Goal: Navigation & Orientation: Find specific page/section

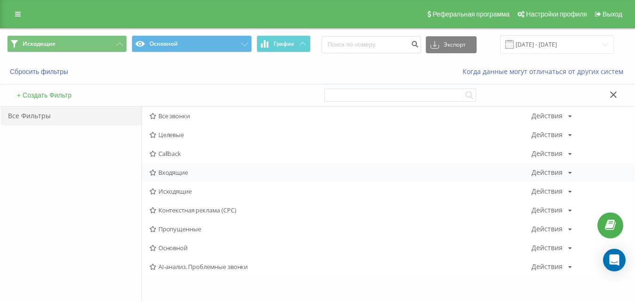
click at [193, 173] on span "Входящие" at bounding box center [341, 172] width 382 height 7
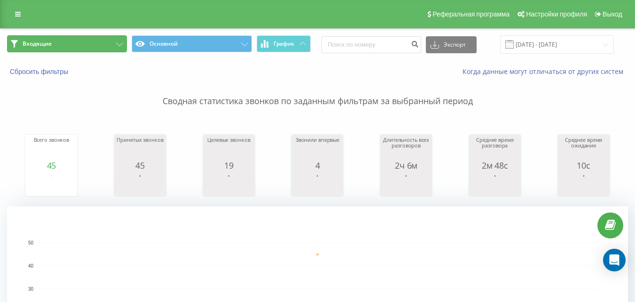
click at [98, 45] on button "Входящие" at bounding box center [67, 43] width 120 height 17
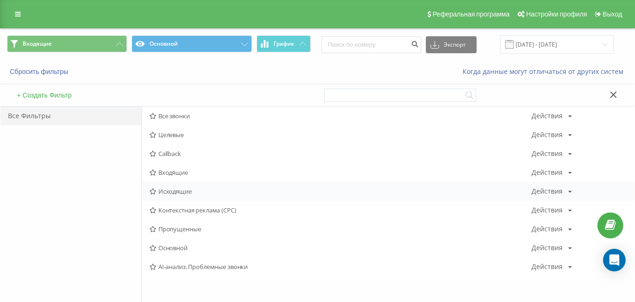
click at [182, 191] on span "Исходящие" at bounding box center [341, 191] width 382 height 7
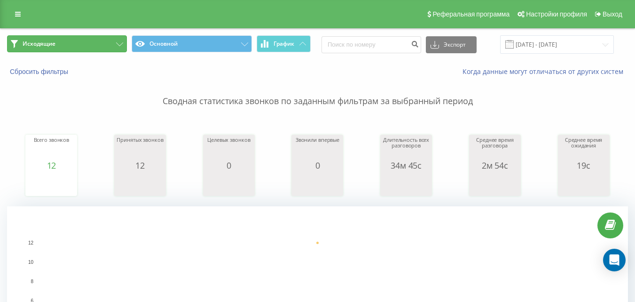
click at [89, 37] on button "Исходящие" at bounding box center [67, 43] width 120 height 17
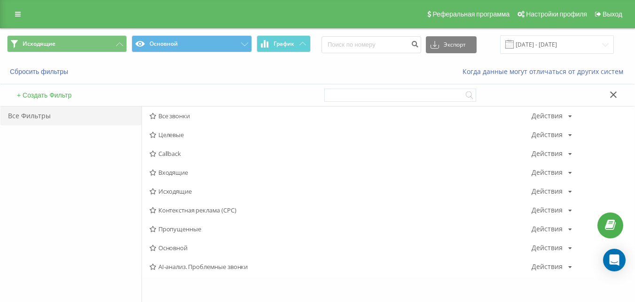
click at [173, 175] on span "Входящие" at bounding box center [341, 172] width 382 height 7
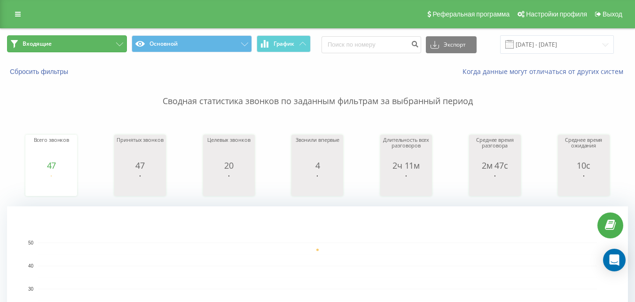
click at [99, 44] on button "Входящие" at bounding box center [67, 43] width 120 height 17
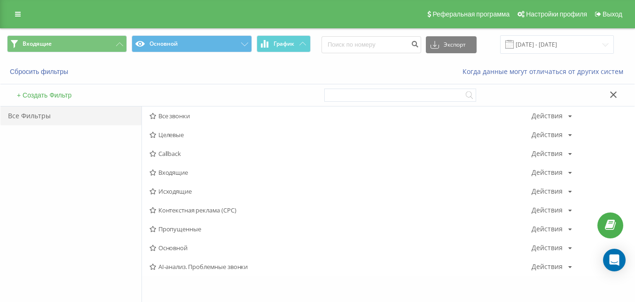
click at [171, 189] on span "Исходящие" at bounding box center [341, 191] width 382 height 7
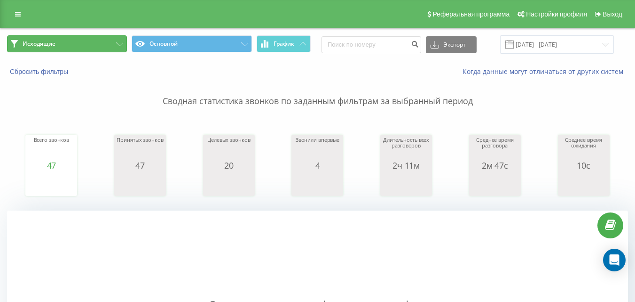
click at [106, 42] on button "Исходящие" at bounding box center [67, 43] width 120 height 17
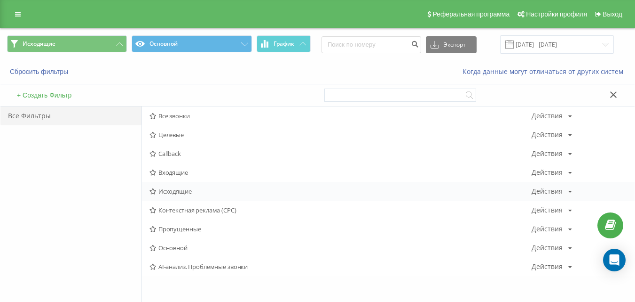
click at [171, 190] on span "Исходящие" at bounding box center [341, 191] width 382 height 7
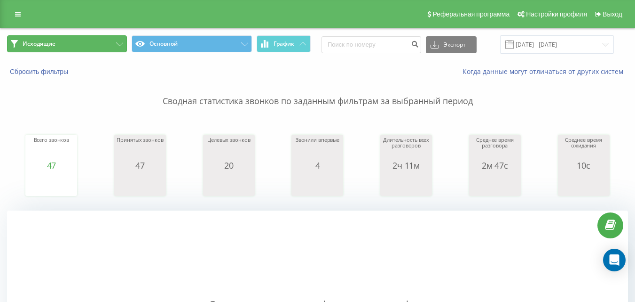
click at [91, 43] on button "Исходящие" at bounding box center [67, 43] width 120 height 17
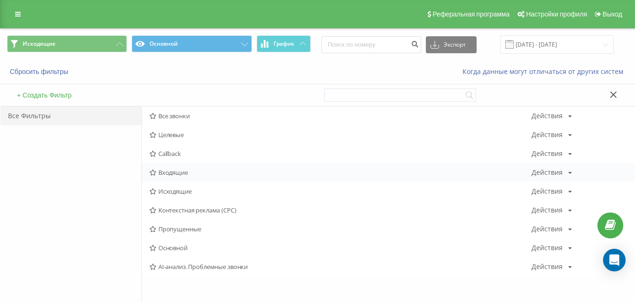
click at [167, 175] on span "Входящие" at bounding box center [341, 172] width 382 height 7
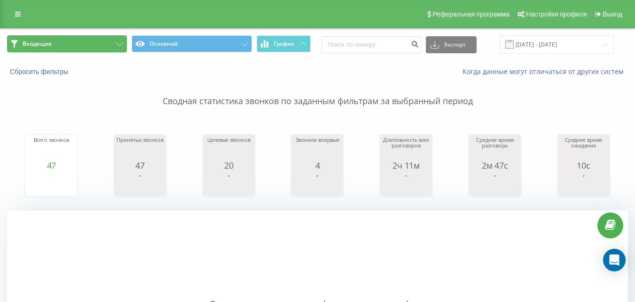
click at [79, 42] on button "Входящие" at bounding box center [67, 43] width 120 height 17
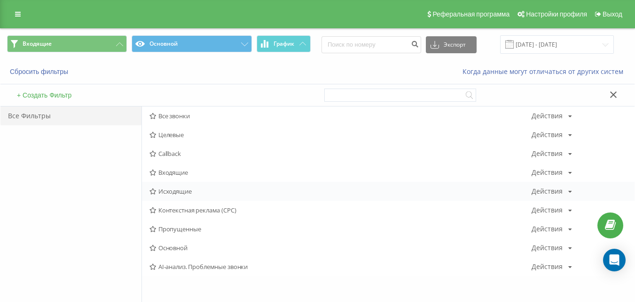
click at [159, 192] on span "Исходящие" at bounding box center [341, 191] width 382 height 7
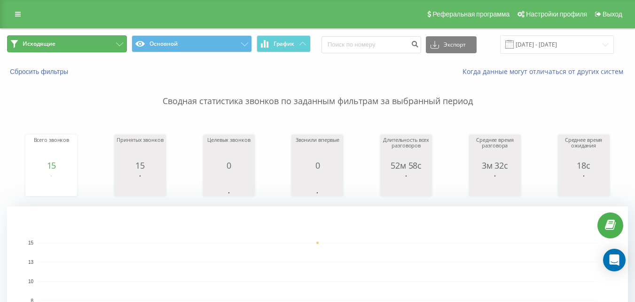
click at [79, 46] on button "Исходящие" at bounding box center [67, 43] width 120 height 17
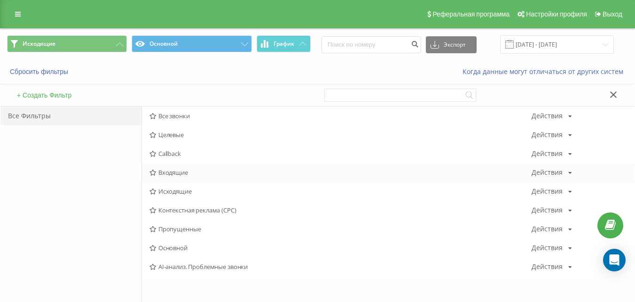
click at [191, 174] on span "Входящие" at bounding box center [341, 172] width 382 height 7
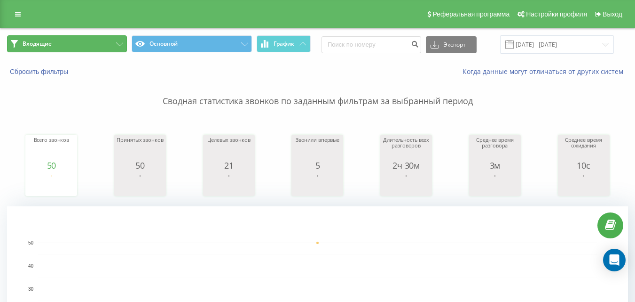
click at [104, 48] on button "Входящие" at bounding box center [67, 43] width 120 height 17
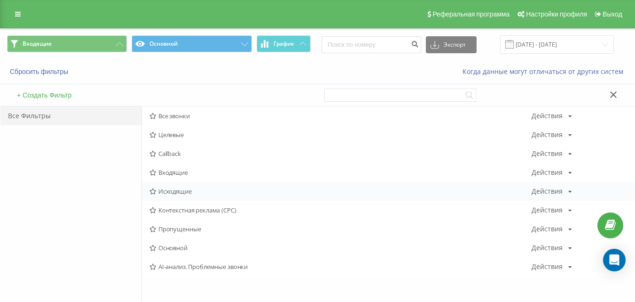
click at [171, 188] on span "Исходящие" at bounding box center [341, 191] width 382 height 7
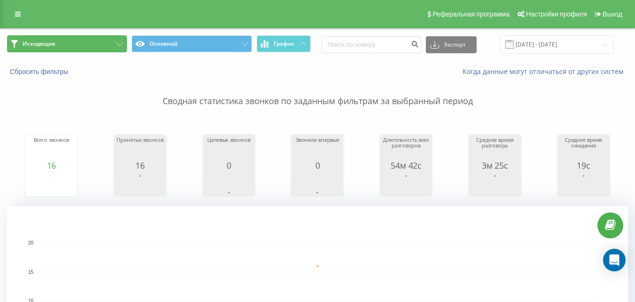
click at [106, 39] on button "Исходящие" at bounding box center [67, 43] width 120 height 17
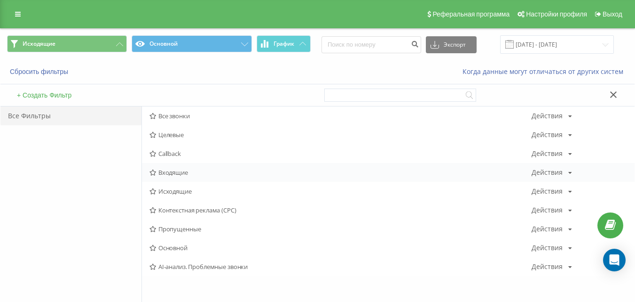
click at [183, 167] on div "Входящие Действия Редактировать Копировать Удалить По умолчанию Поделиться" at bounding box center [388, 172] width 493 height 19
click at [191, 173] on span "Входящие" at bounding box center [341, 172] width 382 height 7
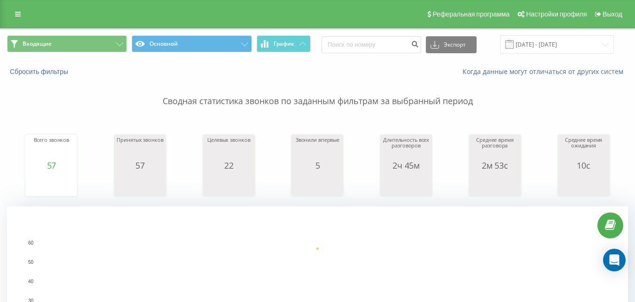
click at [73, 35] on div "Входящие Основной График Экспорт .csv .xls .xlsx [DATE] - [DATE]" at bounding box center [317, 45] width 635 height 32
click at [77, 40] on button "Входящие" at bounding box center [67, 43] width 120 height 17
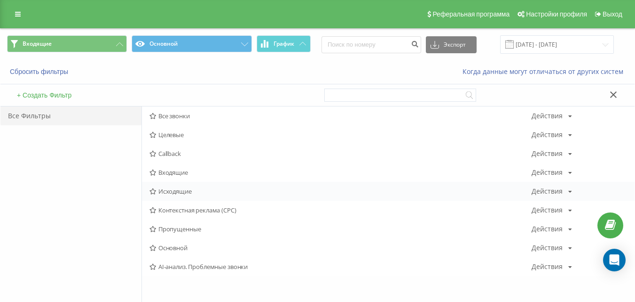
click at [170, 193] on span "Исходящие" at bounding box center [341, 191] width 382 height 7
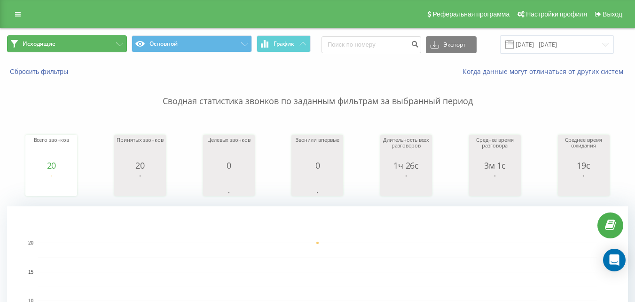
click at [116, 40] on button "Исходящие" at bounding box center [67, 43] width 120 height 17
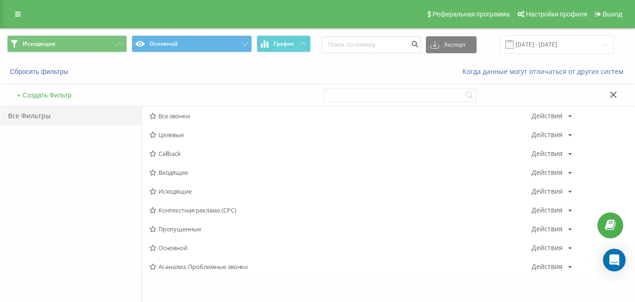
click at [168, 171] on span "Входящие" at bounding box center [341, 172] width 382 height 7
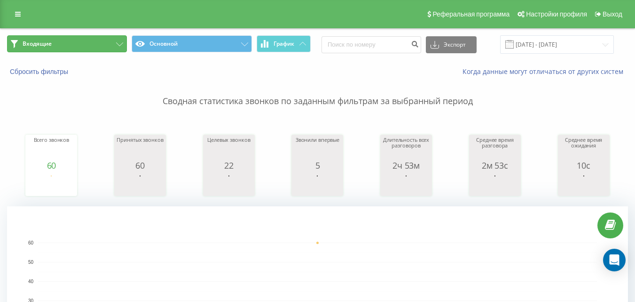
click at [106, 46] on button "Входящие" at bounding box center [67, 43] width 120 height 17
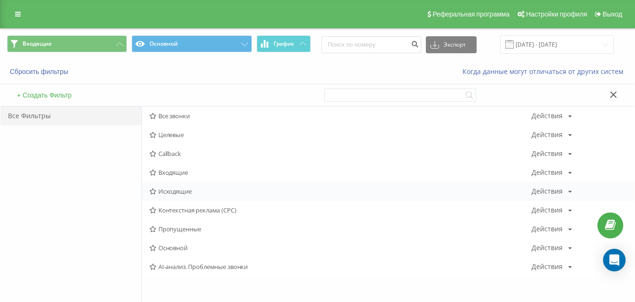
click at [184, 185] on div "Исходящие Действия Редактировать Копировать Удалить По умолчанию Поделиться" at bounding box center [388, 191] width 493 height 19
click at [184, 191] on span "Исходящие" at bounding box center [341, 191] width 382 height 7
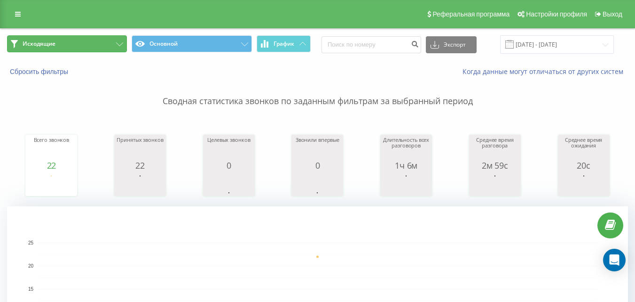
click at [98, 42] on button "Исходящие" at bounding box center [67, 43] width 120 height 17
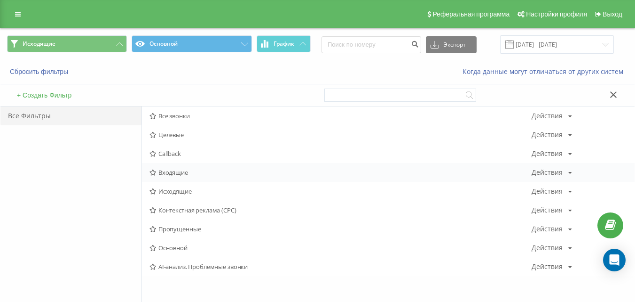
click at [173, 175] on span "Входящие" at bounding box center [341, 172] width 382 height 7
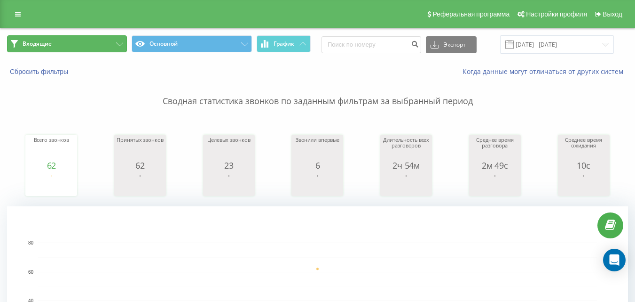
click at [105, 44] on button "Входящие" at bounding box center [67, 43] width 120 height 17
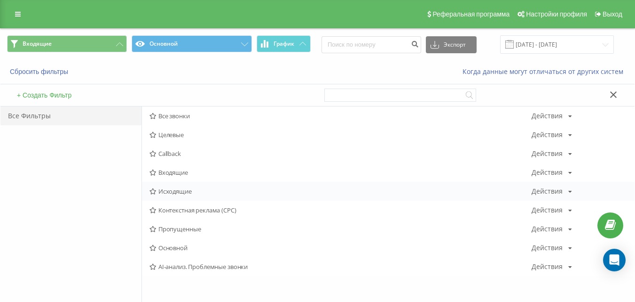
click at [167, 194] on span "Исходящие" at bounding box center [341, 191] width 382 height 7
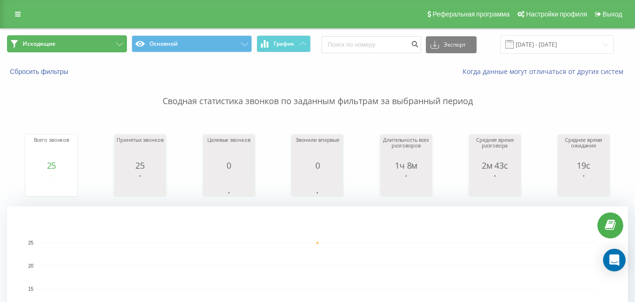
click at [91, 48] on button "Исходящие" at bounding box center [67, 43] width 120 height 17
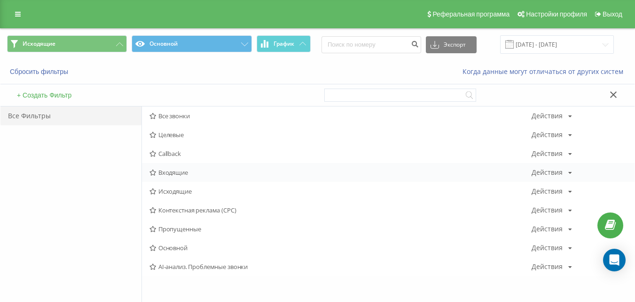
click at [174, 167] on div "Входящие Действия Редактировать Копировать Удалить По умолчанию Поделиться" at bounding box center [388, 172] width 493 height 19
click at [179, 171] on span "Входящие" at bounding box center [341, 172] width 382 height 7
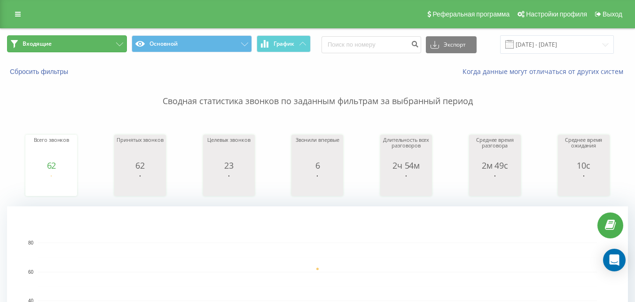
click at [98, 45] on button "Входящие" at bounding box center [67, 43] width 120 height 17
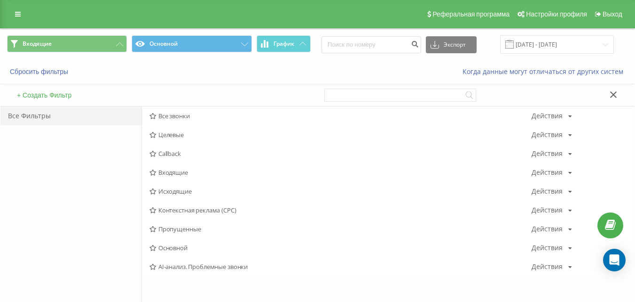
click at [183, 191] on span "Исходящие" at bounding box center [341, 191] width 382 height 7
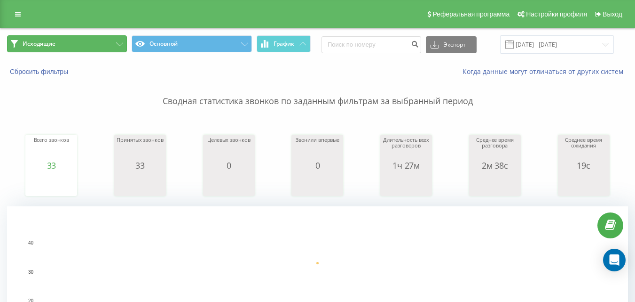
click at [75, 41] on button "Исходящие" at bounding box center [67, 43] width 120 height 17
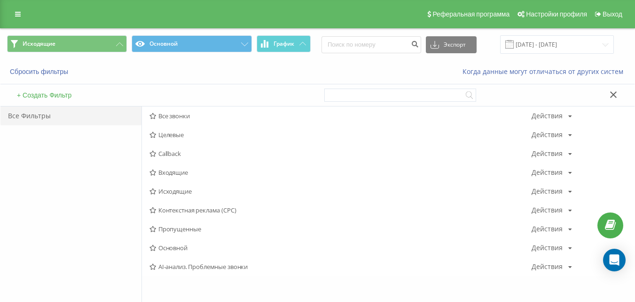
click at [613, 91] on icon at bounding box center [614, 94] width 7 height 7
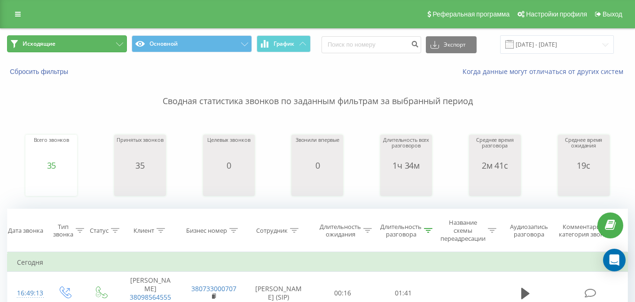
click at [84, 43] on button "Исходящие" at bounding box center [67, 43] width 120 height 17
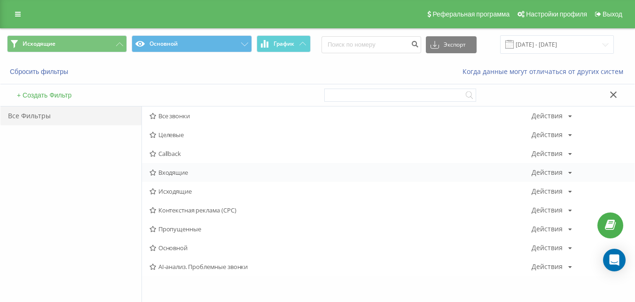
click at [170, 171] on span "Входящие" at bounding box center [341, 172] width 382 height 7
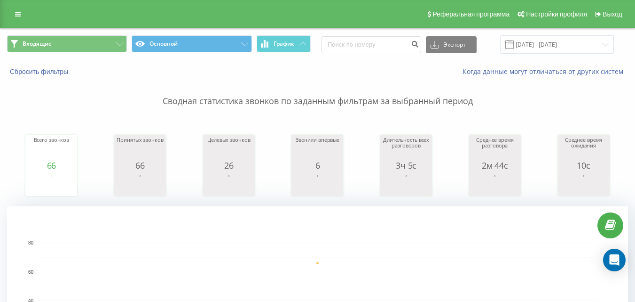
click at [405, 65] on div "Сбросить фильтры Когда данные могут отличаться от других систем" at bounding box center [317, 71] width 635 height 23
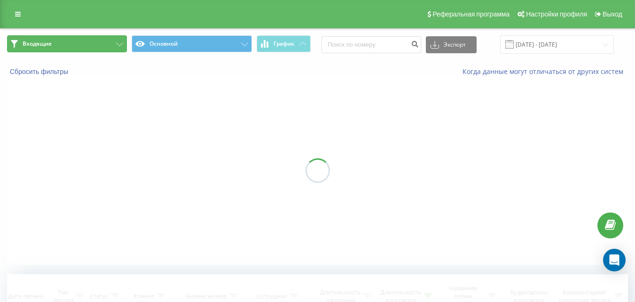
click at [110, 40] on button "Входящие" at bounding box center [67, 43] width 120 height 17
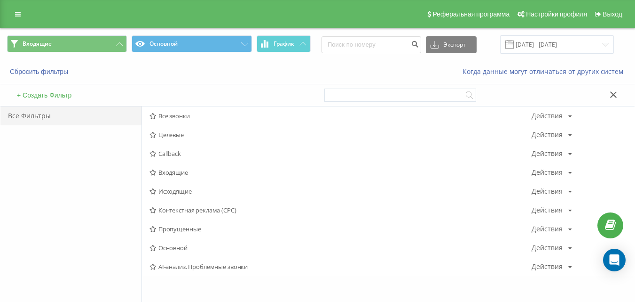
click at [179, 191] on span "Исходящие" at bounding box center [341, 191] width 382 height 7
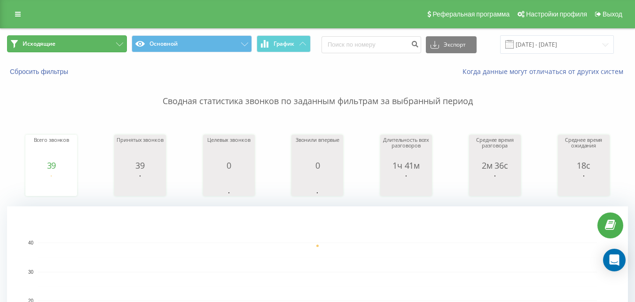
click at [95, 39] on button "Исходящие" at bounding box center [67, 43] width 120 height 17
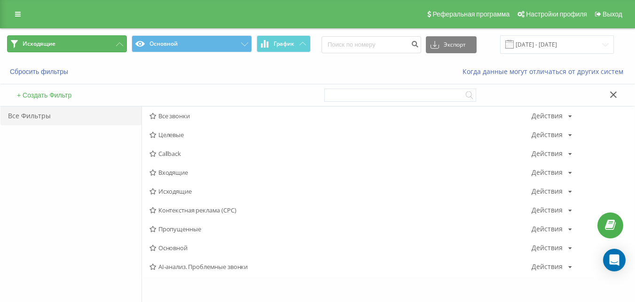
click at [103, 40] on button "Исходящие" at bounding box center [67, 43] width 120 height 17
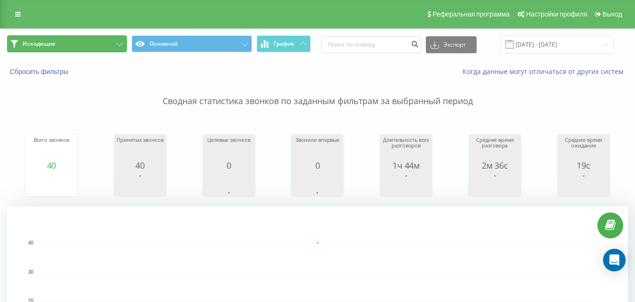
click at [98, 40] on button "Исходящие" at bounding box center [67, 43] width 120 height 17
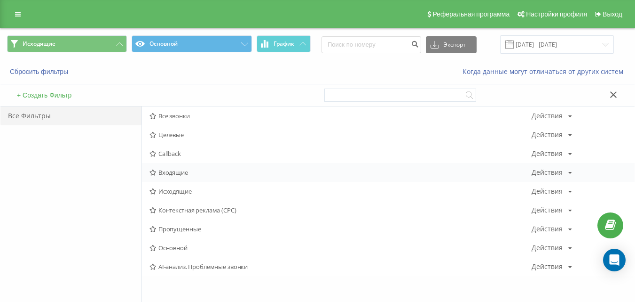
click at [180, 171] on span "Входящие" at bounding box center [341, 172] width 382 height 7
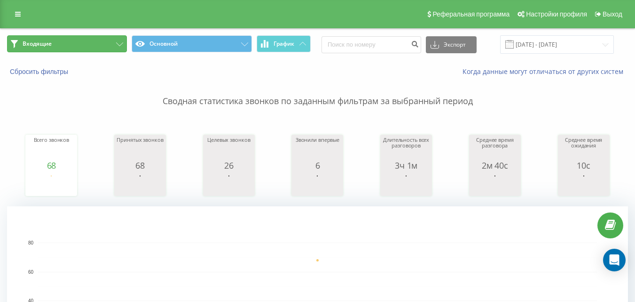
click at [105, 48] on button "Входящие" at bounding box center [67, 43] width 120 height 17
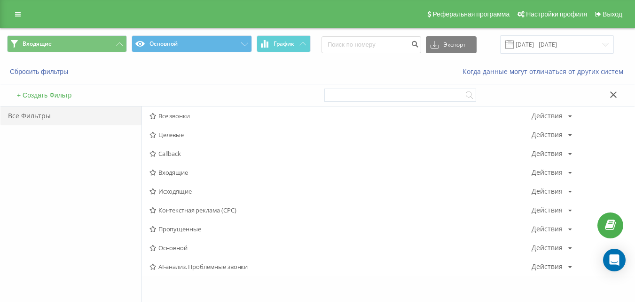
click at [172, 192] on span "Исходящие" at bounding box center [341, 191] width 382 height 7
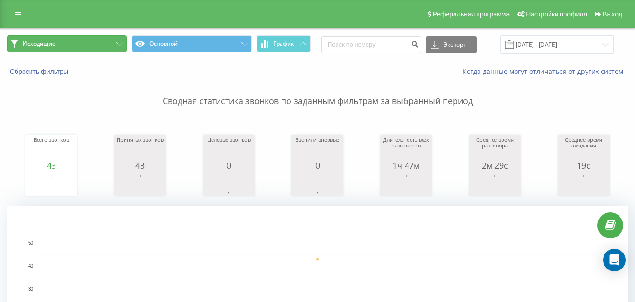
click at [89, 40] on button "Исходящие" at bounding box center [67, 43] width 120 height 17
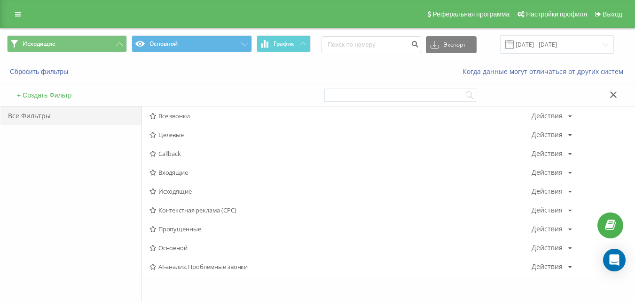
click at [178, 174] on span "Входящие" at bounding box center [341, 172] width 382 height 7
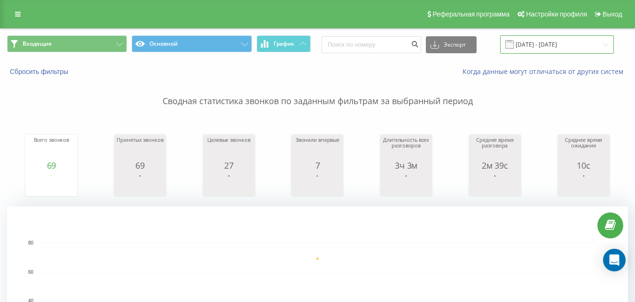
click at [567, 44] on input "[DATE] - [DATE]" at bounding box center [557, 44] width 114 height 18
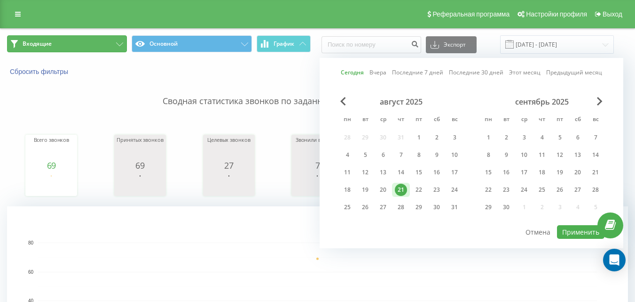
click at [103, 41] on button "Входящие" at bounding box center [67, 43] width 120 height 17
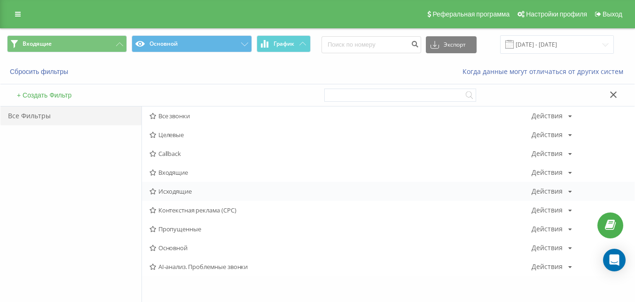
click at [182, 190] on span "Исходящие" at bounding box center [341, 191] width 382 height 7
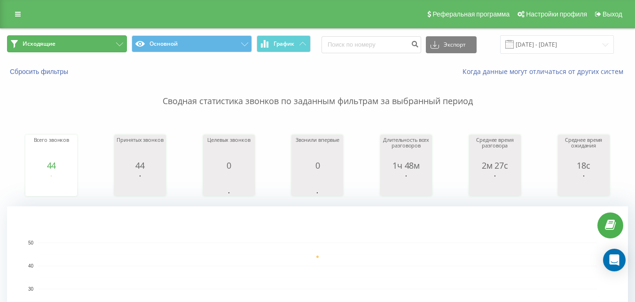
click at [87, 40] on button "Исходящие" at bounding box center [67, 43] width 120 height 17
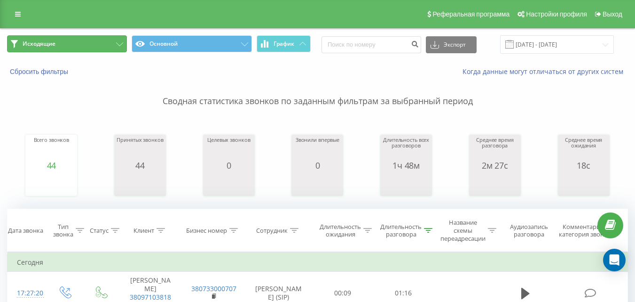
drag, startPoint x: 0, startPoint y: 0, endPoint x: 112, endPoint y: 49, distance: 122.8
click at [109, 46] on button "Исходящие" at bounding box center [67, 43] width 120 height 17
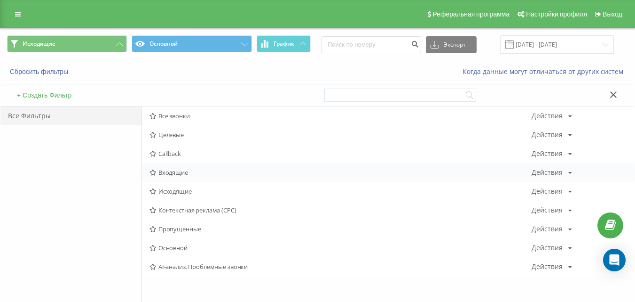
click at [178, 173] on span "Входящие" at bounding box center [341, 172] width 382 height 7
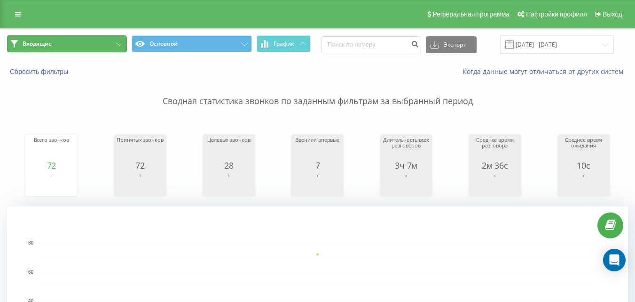
click at [86, 40] on button "Входящие" at bounding box center [67, 43] width 120 height 17
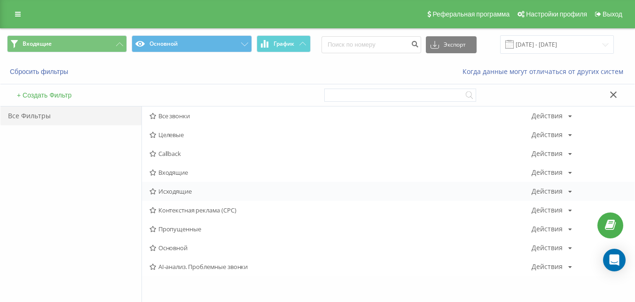
click at [177, 192] on span "Исходящие" at bounding box center [341, 191] width 382 height 7
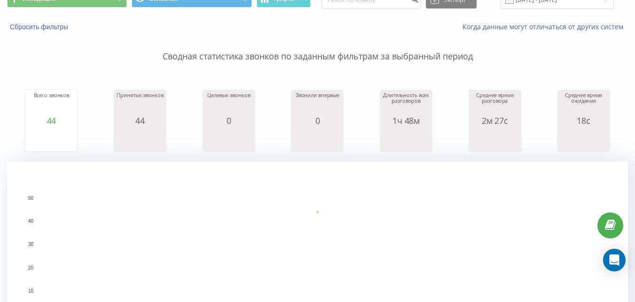
scroll to position [47, 0]
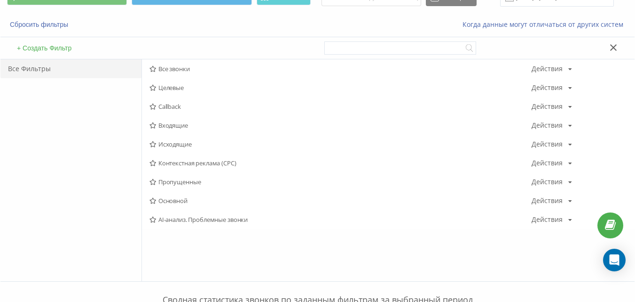
drag, startPoint x: 180, startPoint y: 122, endPoint x: 147, endPoint y: 101, distance: 39.5
click at [180, 123] on span "Входящие" at bounding box center [341, 125] width 382 height 7
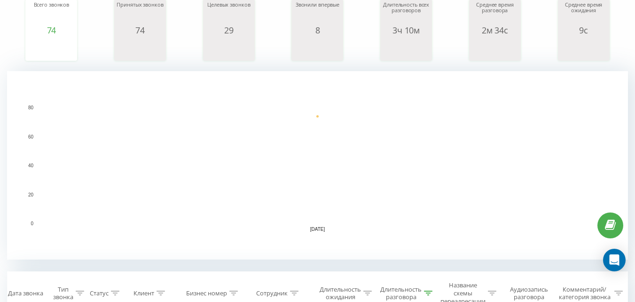
scroll to position [141, 0]
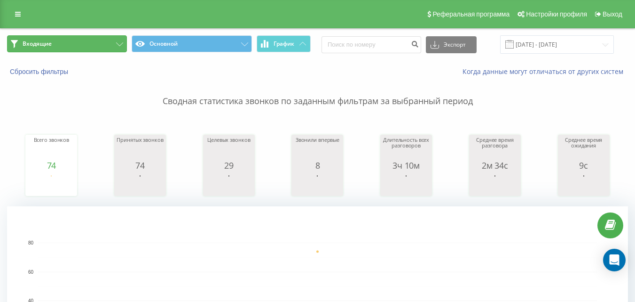
click at [69, 42] on button "Входящие" at bounding box center [67, 43] width 120 height 17
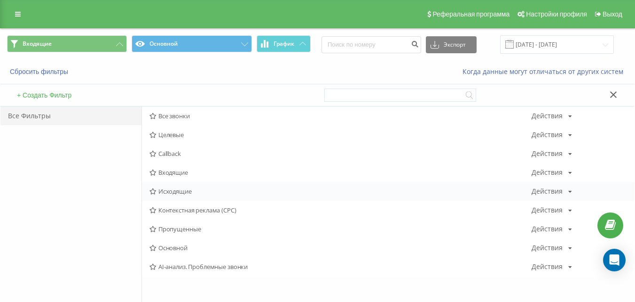
click at [174, 188] on span "Исходящие" at bounding box center [341, 191] width 382 height 7
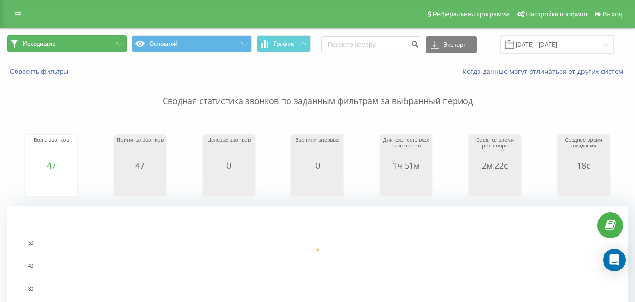
click at [112, 41] on button "Исходящие" at bounding box center [67, 43] width 120 height 17
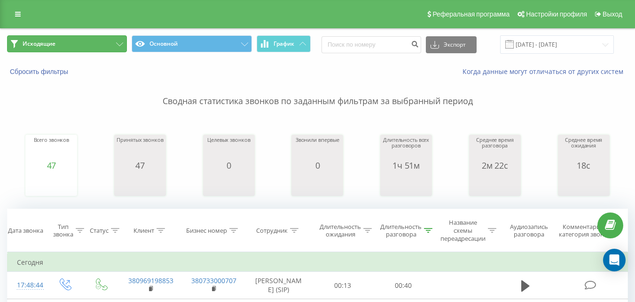
click at [106, 43] on button "Исходящие" at bounding box center [67, 43] width 120 height 17
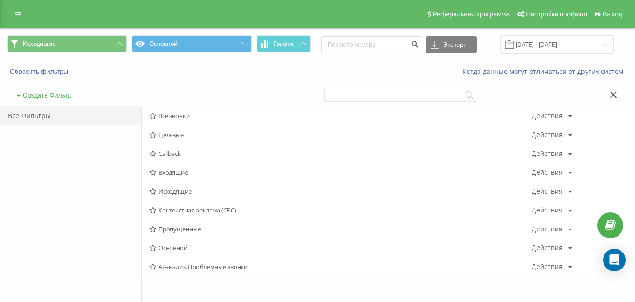
click at [163, 169] on span "Входящие" at bounding box center [341, 172] width 382 height 7
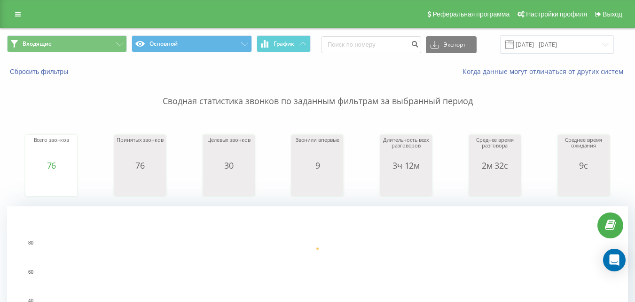
click at [387, 84] on p "Сводная статистика звонков по заданным фильтрам за выбранный период" at bounding box center [317, 91] width 621 height 31
click at [94, 45] on button "Входящие" at bounding box center [67, 43] width 120 height 17
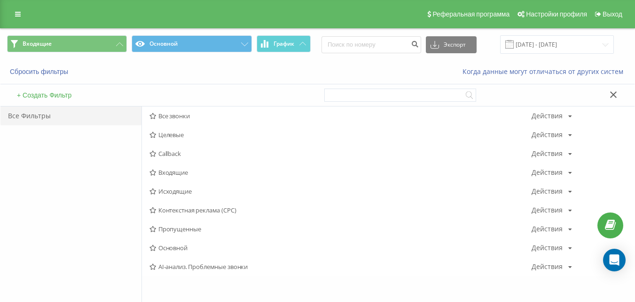
click at [176, 191] on span "Исходящие" at bounding box center [341, 191] width 382 height 7
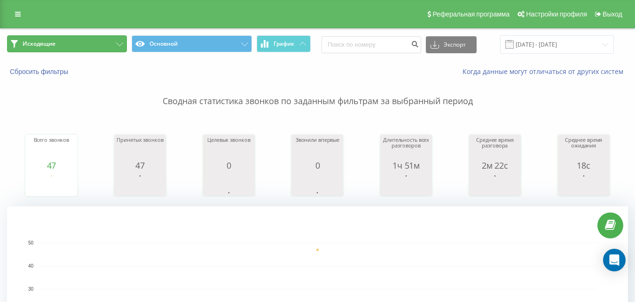
click at [89, 45] on button "Исходящие" at bounding box center [67, 43] width 120 height 17
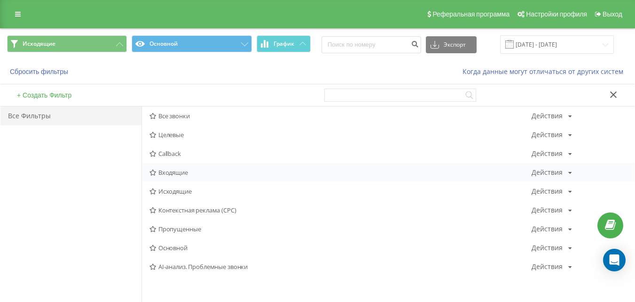
click at [156, 173] on icon at bounding box center [153, 172] width 7 height 6
